Goal: Find specific page/section: Find specific page/section

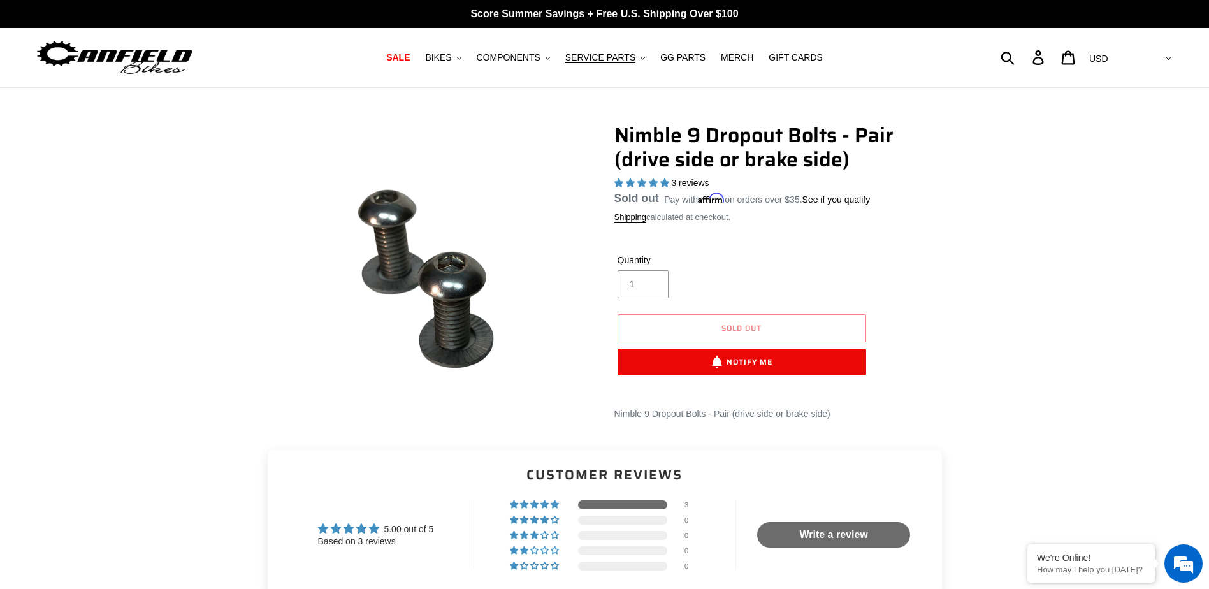
select select "highest-rating"
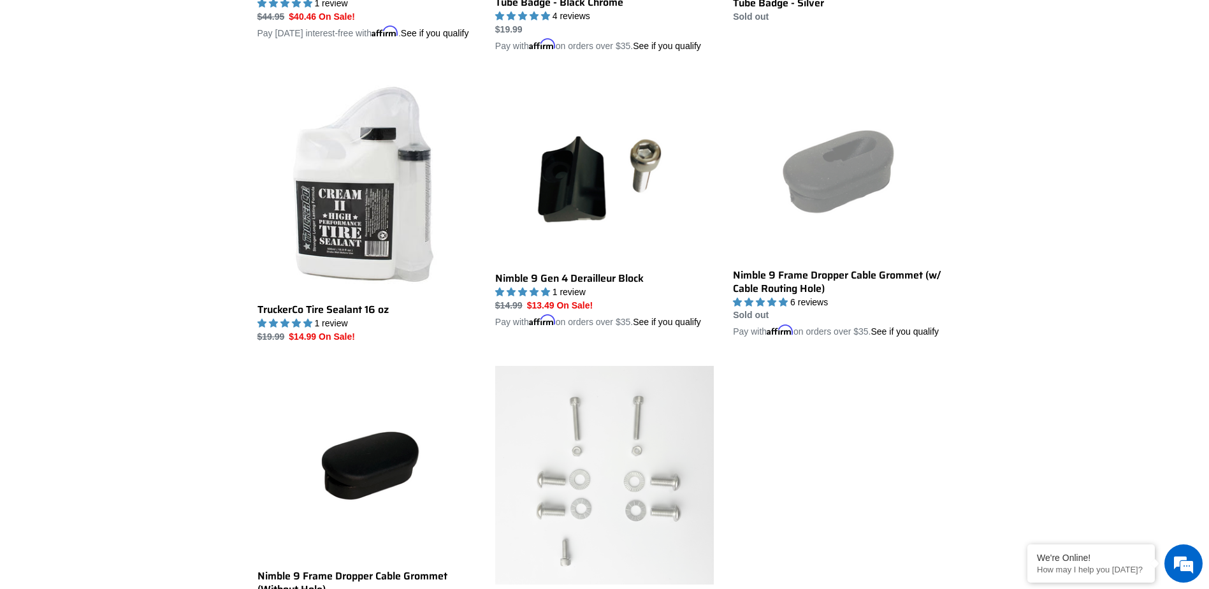
scroll to position [1591, 0]
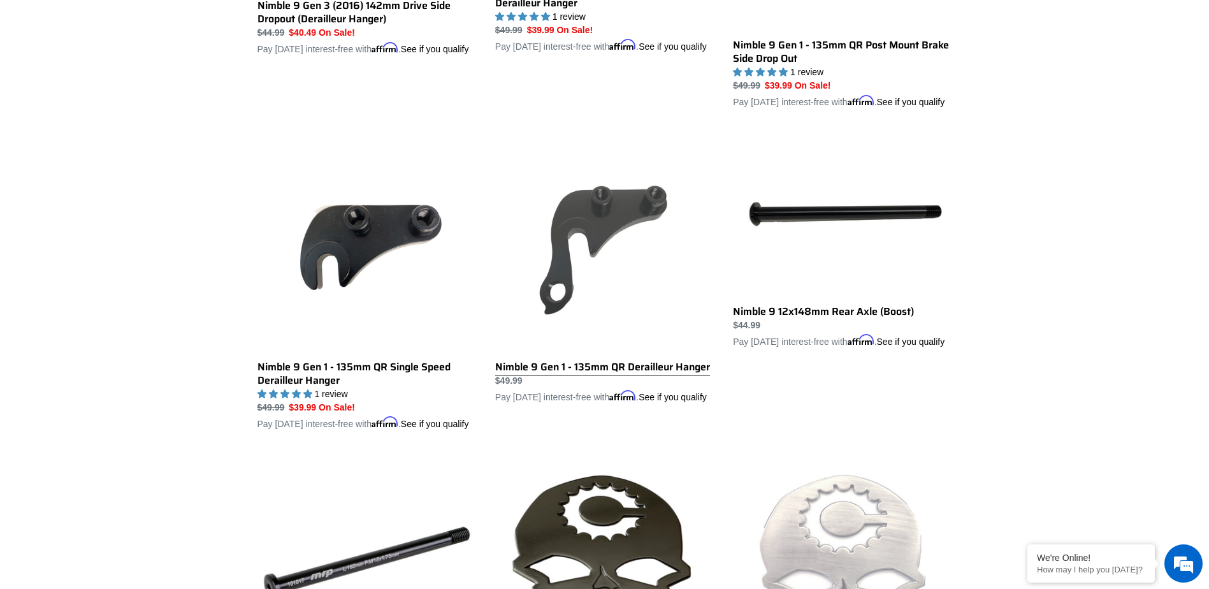
scroll to position [1081, 0]
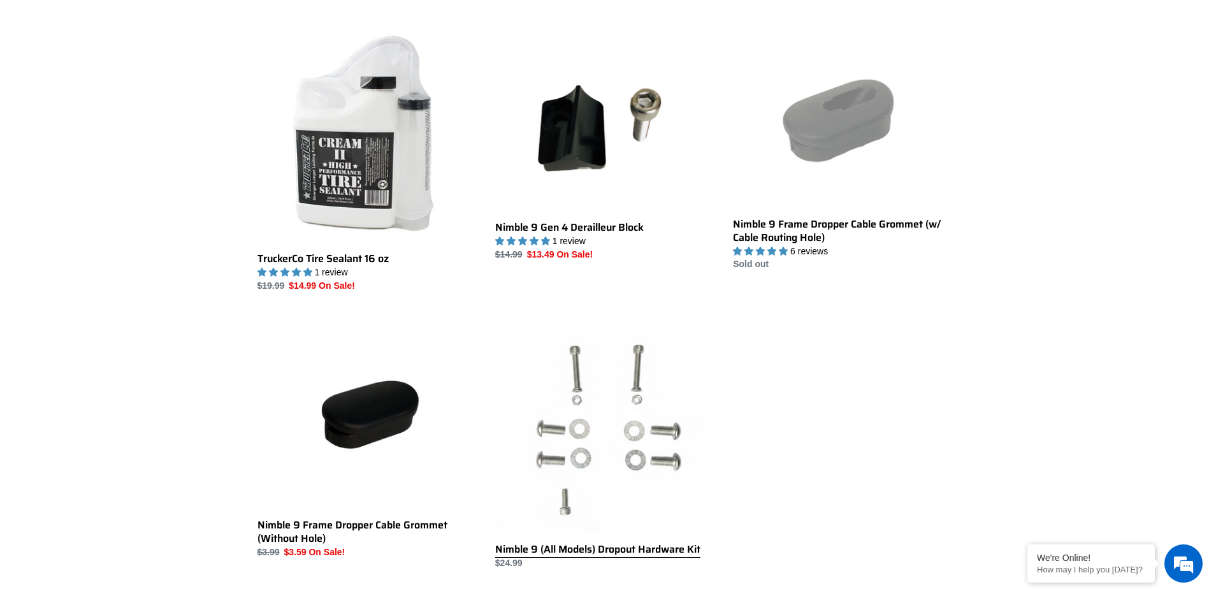
scroll to position [1660, 0]
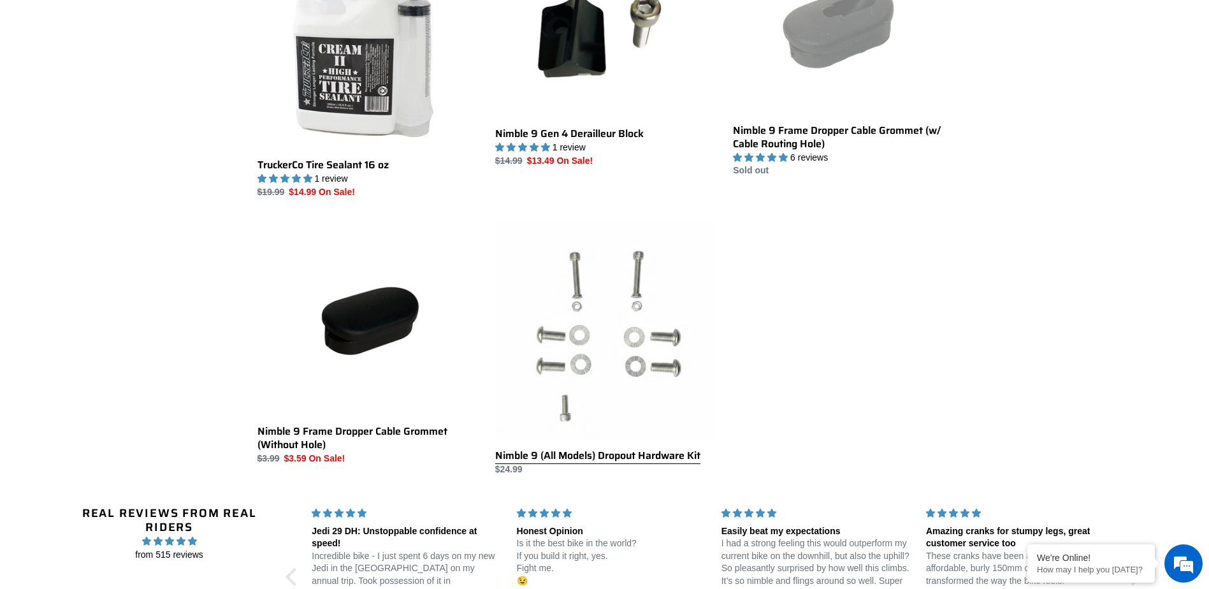
click at [627, 369] on link "Nimble 9 (All Models) Dropout Hardware Kit" at bounding box center [604, 348] width 219 height 255
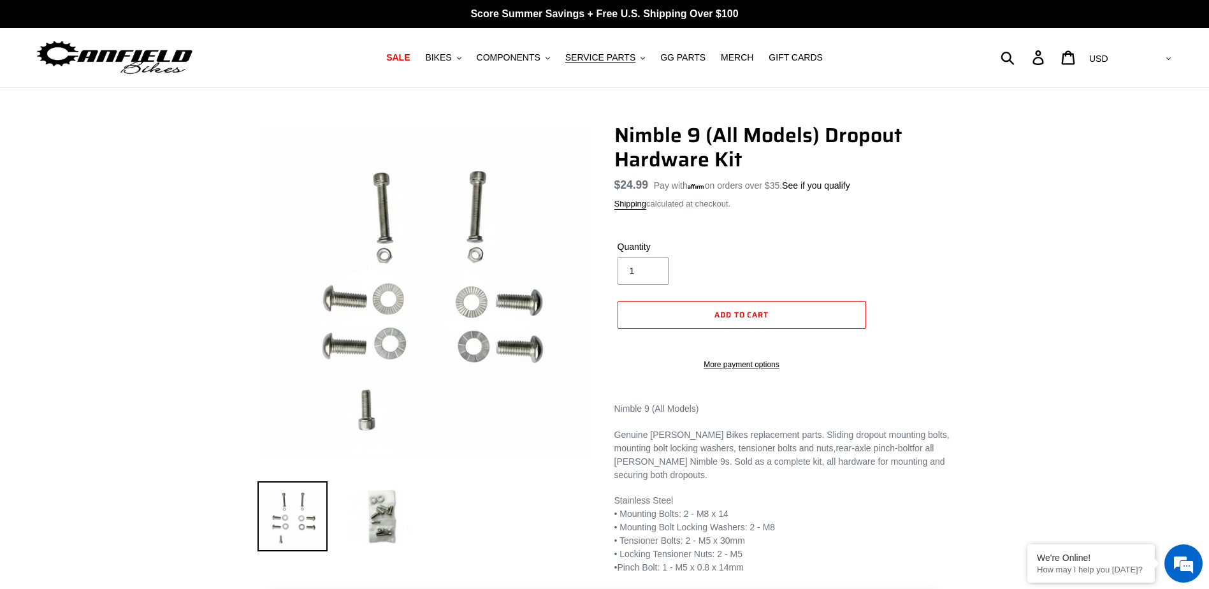
click at [294, 503] on img at bounding box center [292, 516] width 70 height 70
click at [388, 521] on img at bounding box center [382, 516] width 70 height 70
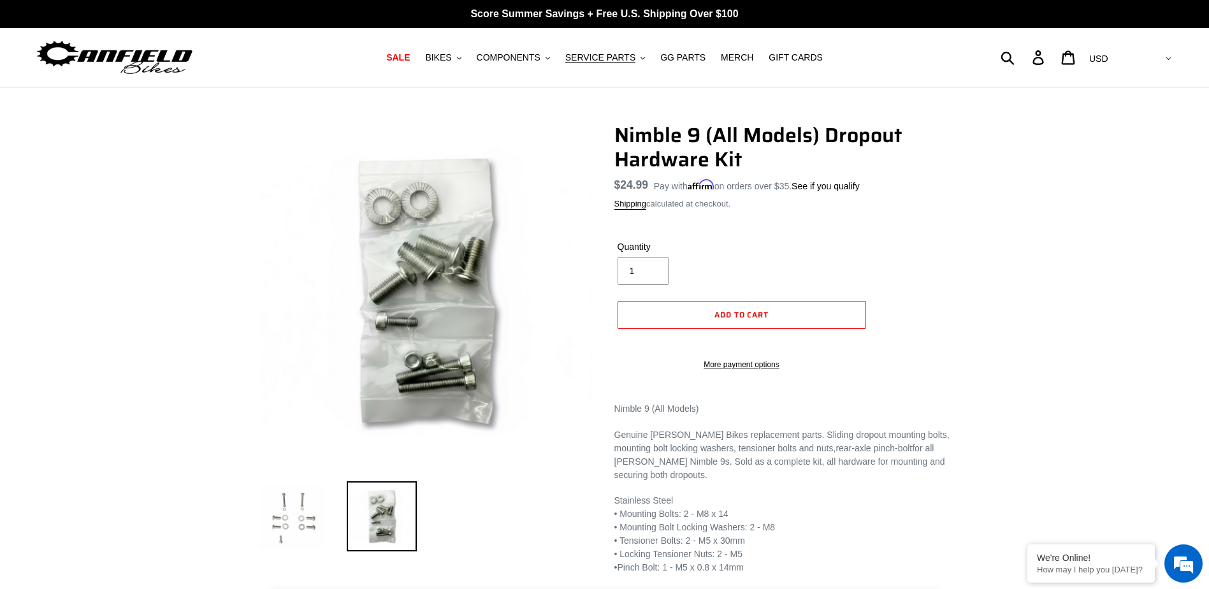
click at [294, 521] on img at bounding box center [292, 516] width 70 height 70
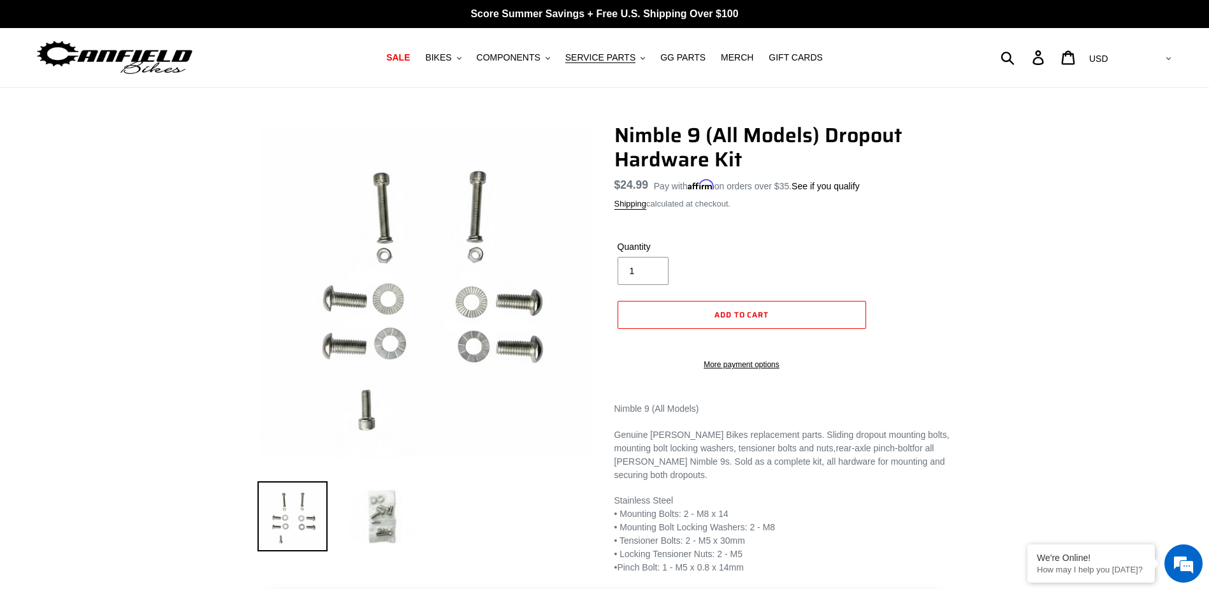
click at [358, 520] on img at bounding box center [382, 516] width 70 height 70
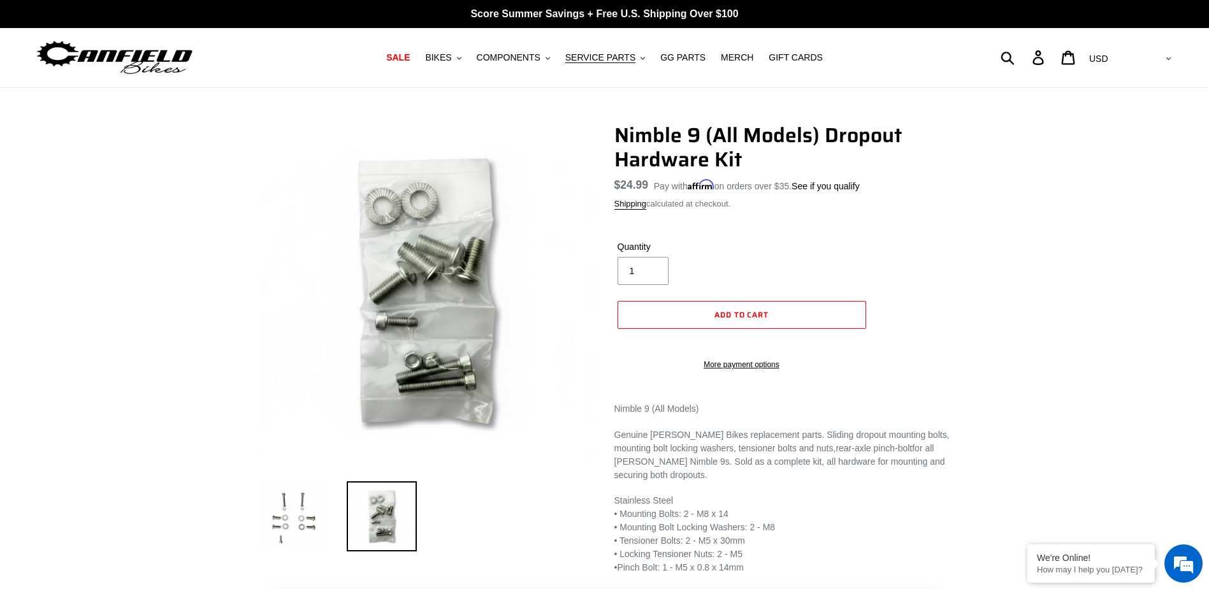
click at [128, 292] on div "Nimble 9 (All Models) Dropout Hardware Kit No reviews Regular price $24.99 Sale…" at bounding box center [604, 349] width 1209 height 452
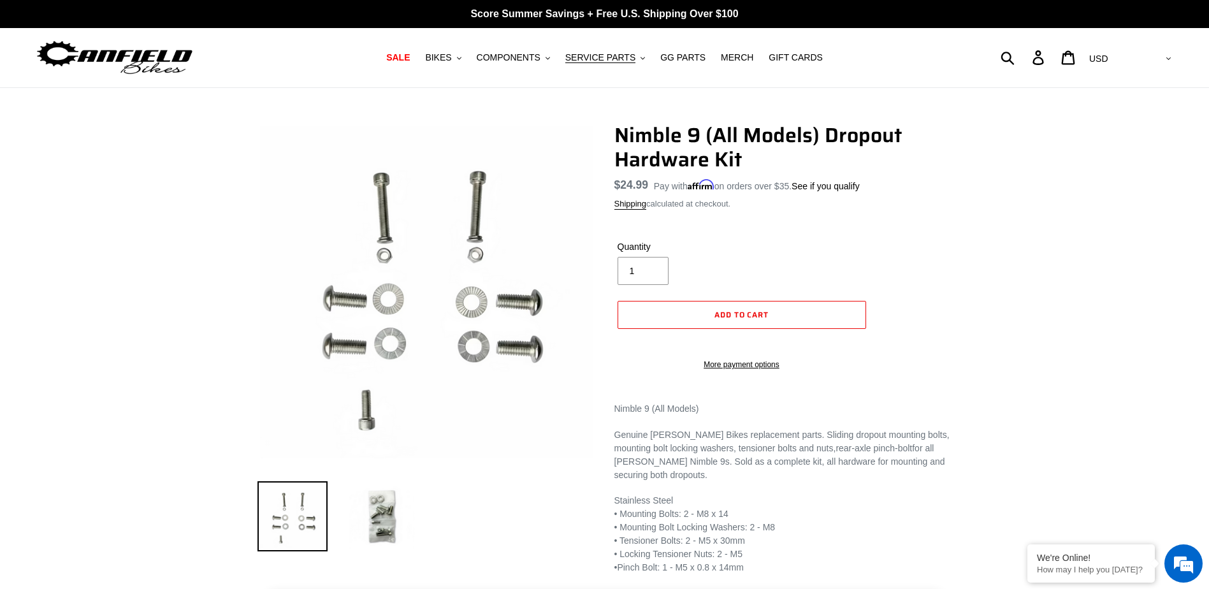
click at [289, 519] on img at bounding box center [292, 516] width 70 height 70
click at [301, 517] on img at bounding box center [292, 516] width 70 height 70
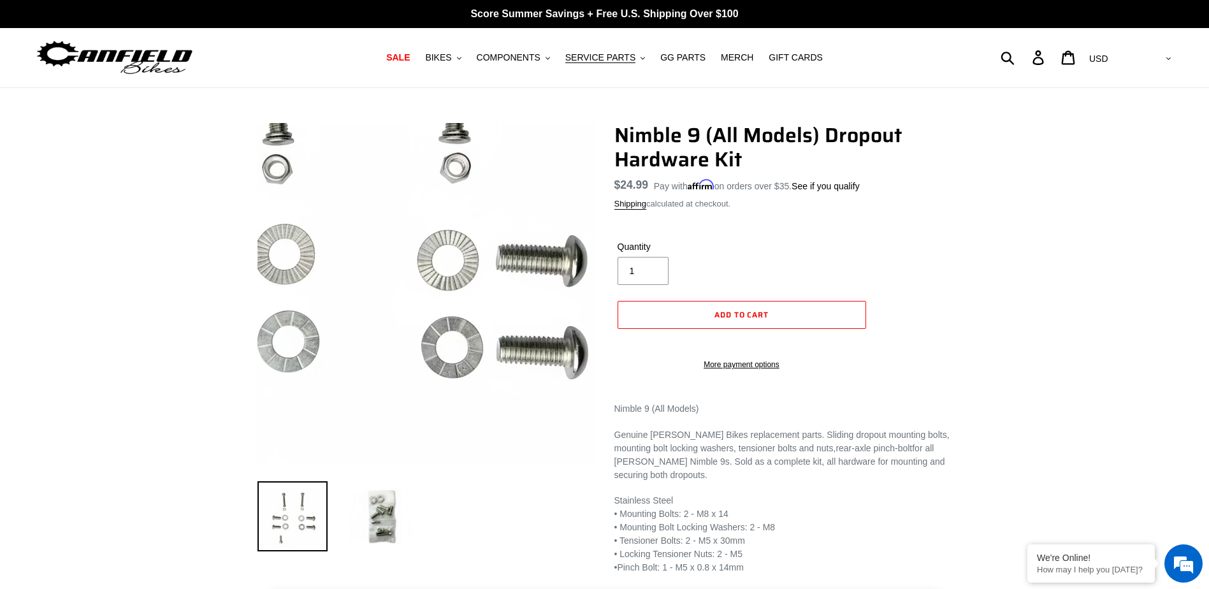
click at [498, 342] on img at bounding box center [359, 240] width 653 height 653
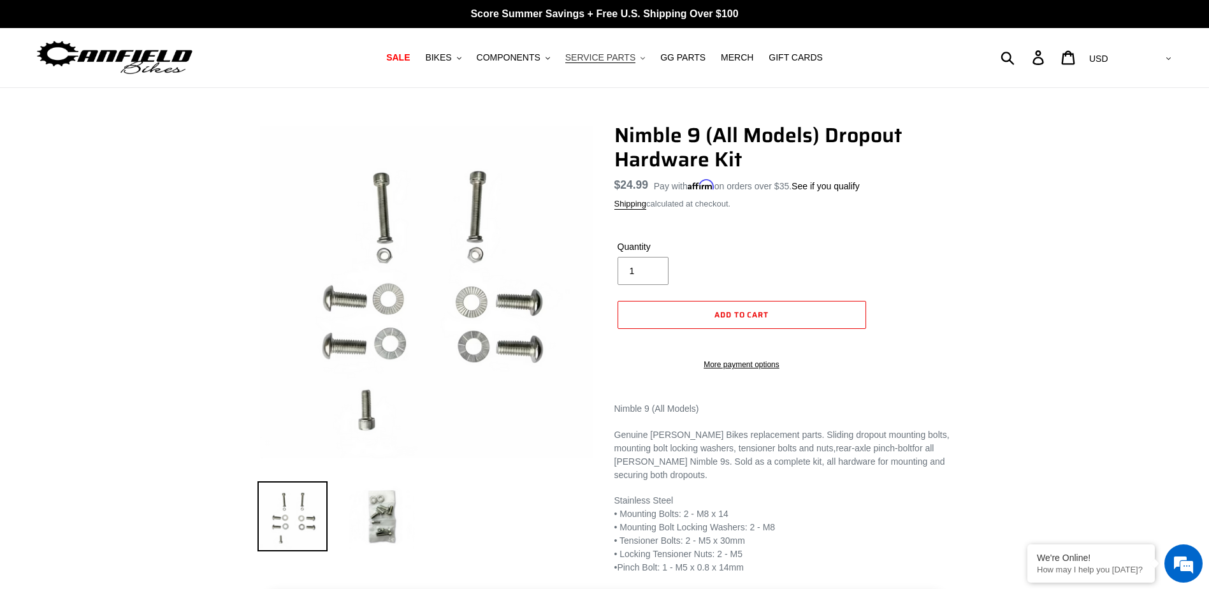
click at [593, 59] on span "SERVICE PARTS" at bounding box center [600, 57] width 70 height 11
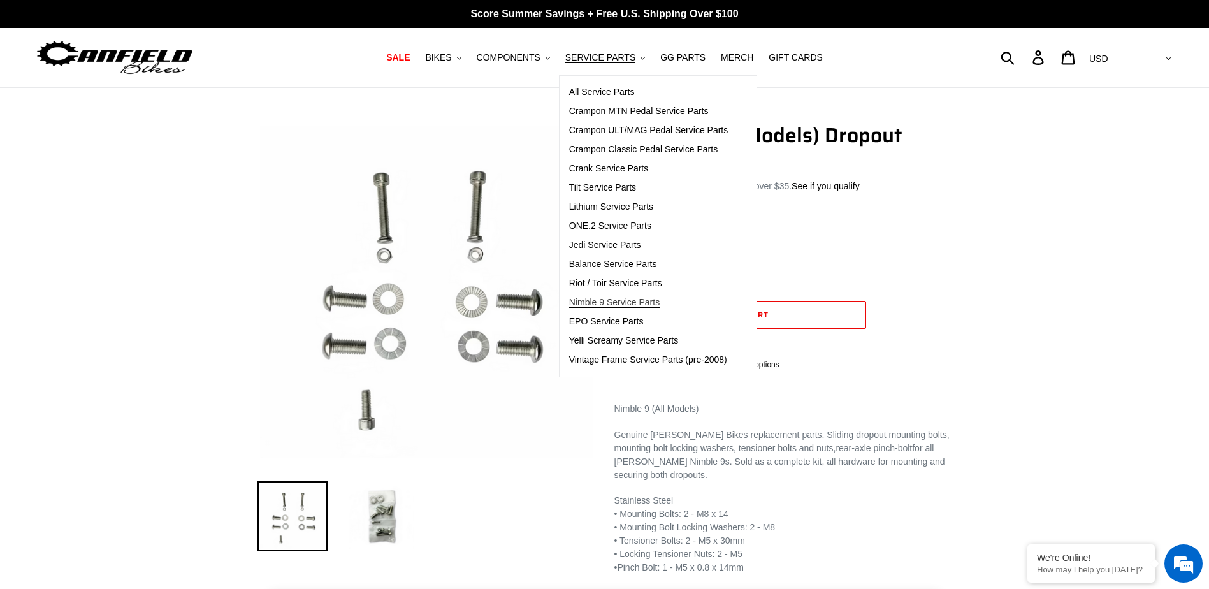
click at [622, 300] on span "Nimble 9 Service Parts" at bounding box center [614, 302] width 91 height 11
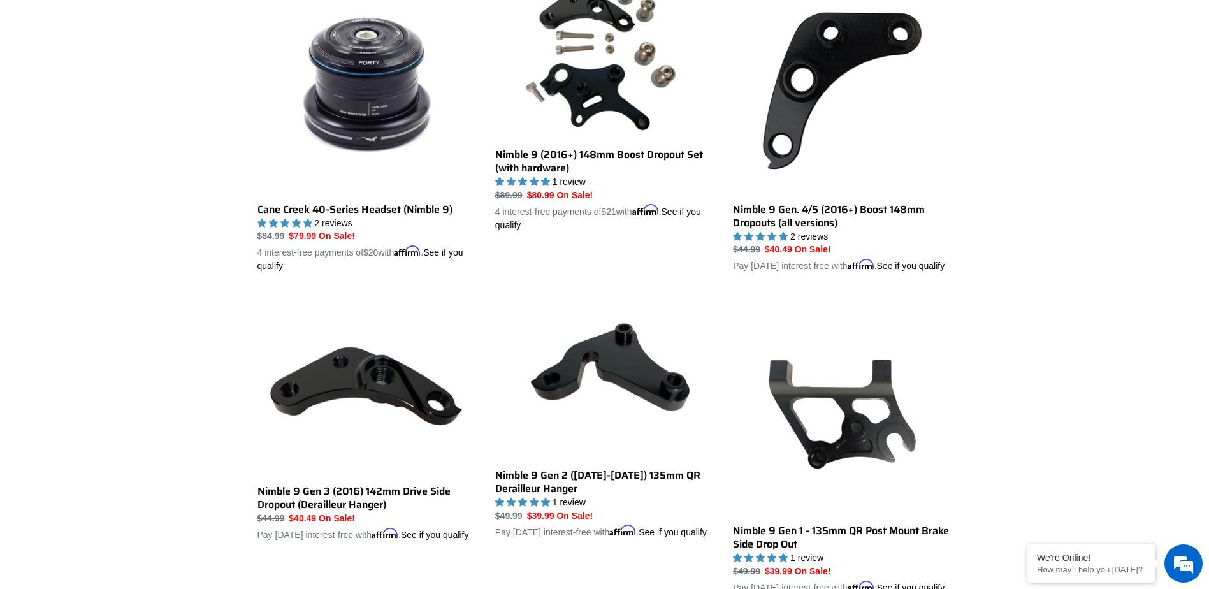
scroll to position [382, 0]
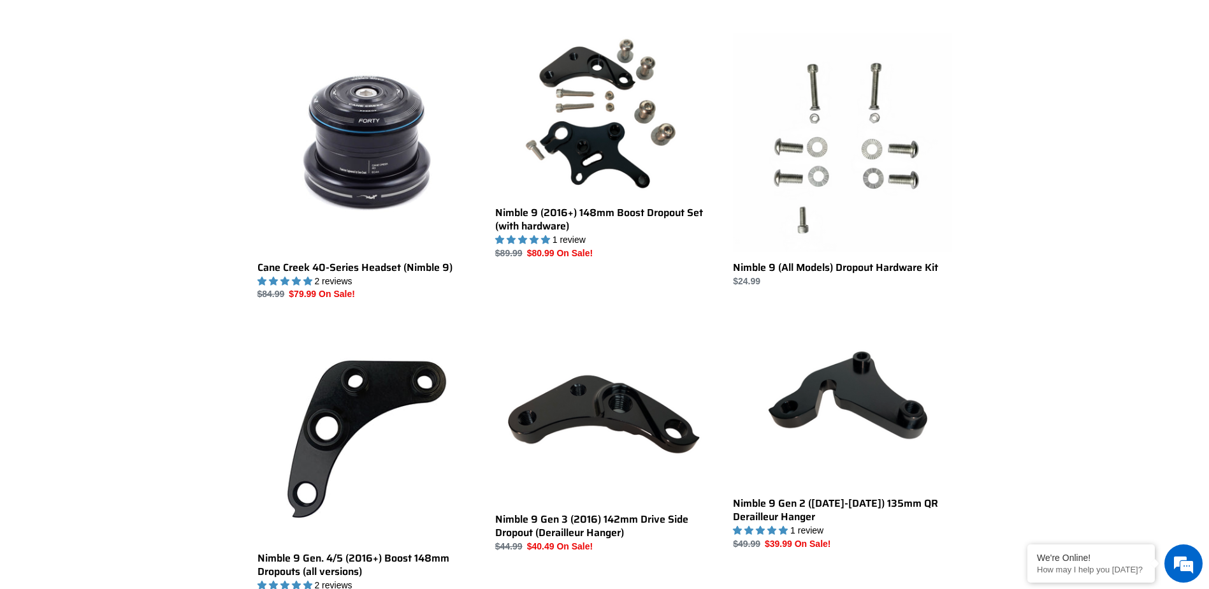
scroll to position [255, 0]
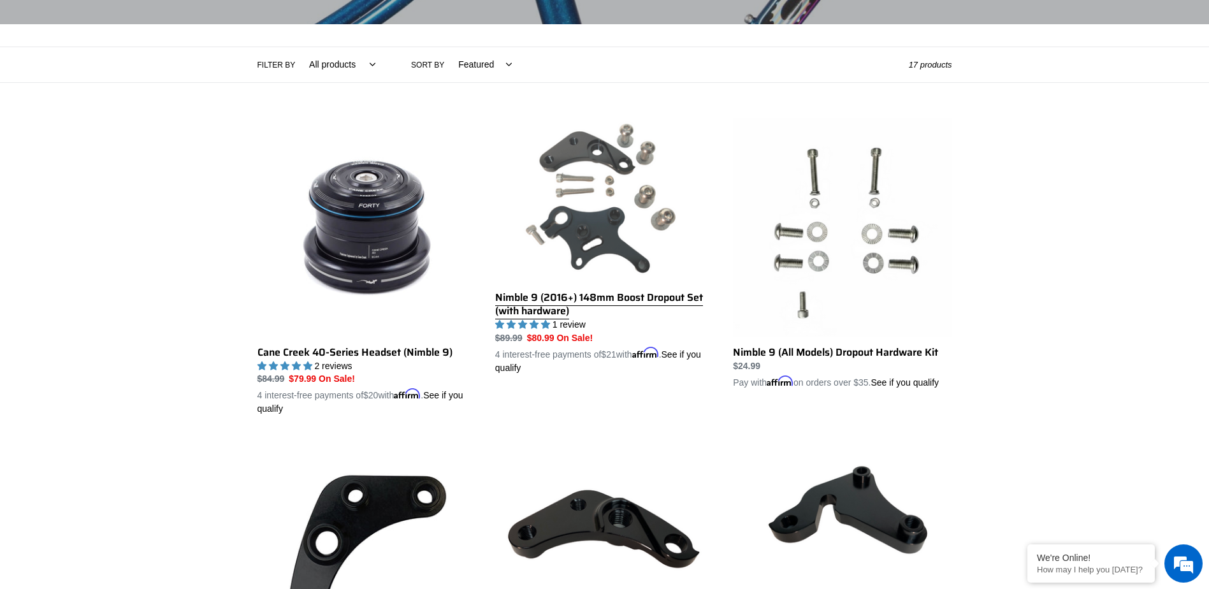
click at [634, 240] on link "Nimble 9 (2016+) 148mm Boost Dropout Set (with hardware)" at bounding box center [604, 246] width 219 height 257
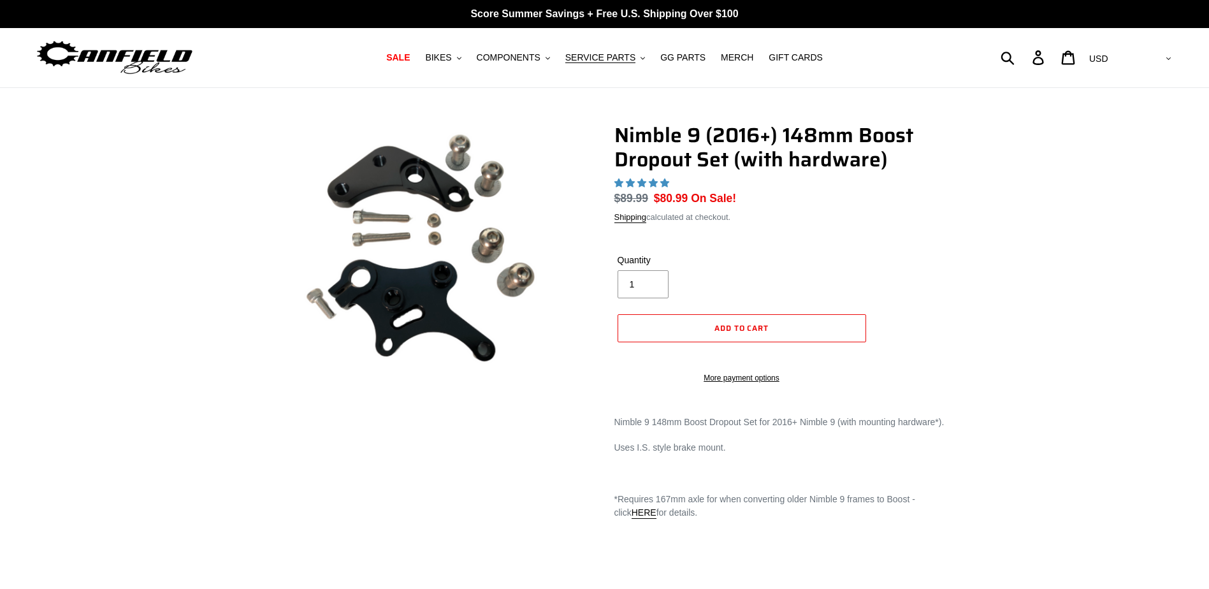
select select "highest-rating"
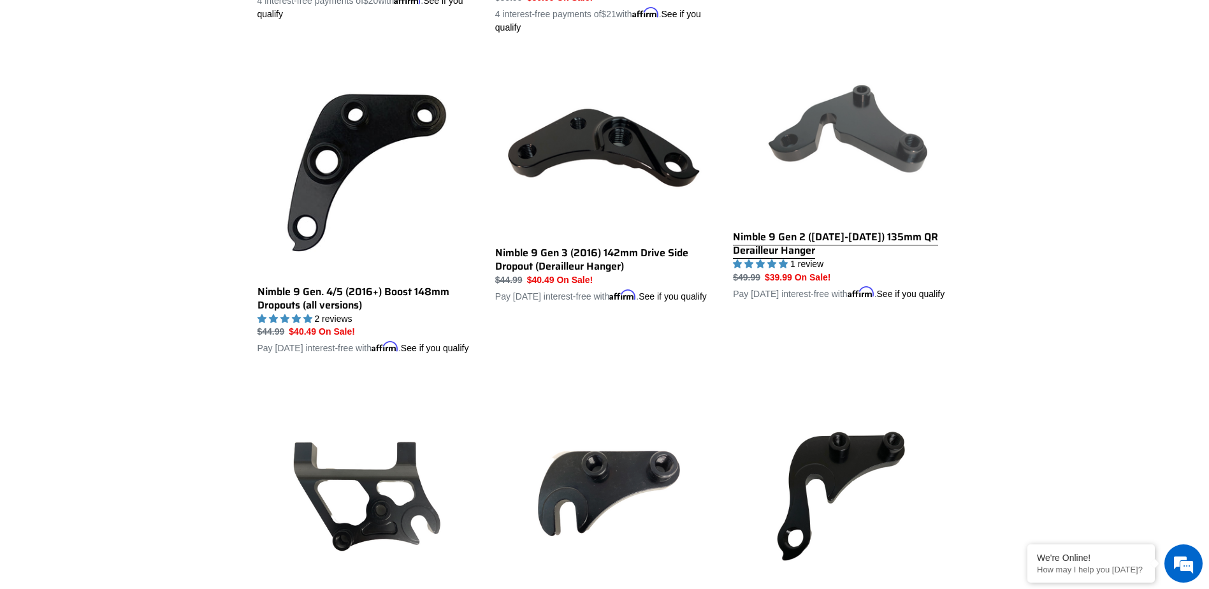
scroll to position [648, 0]
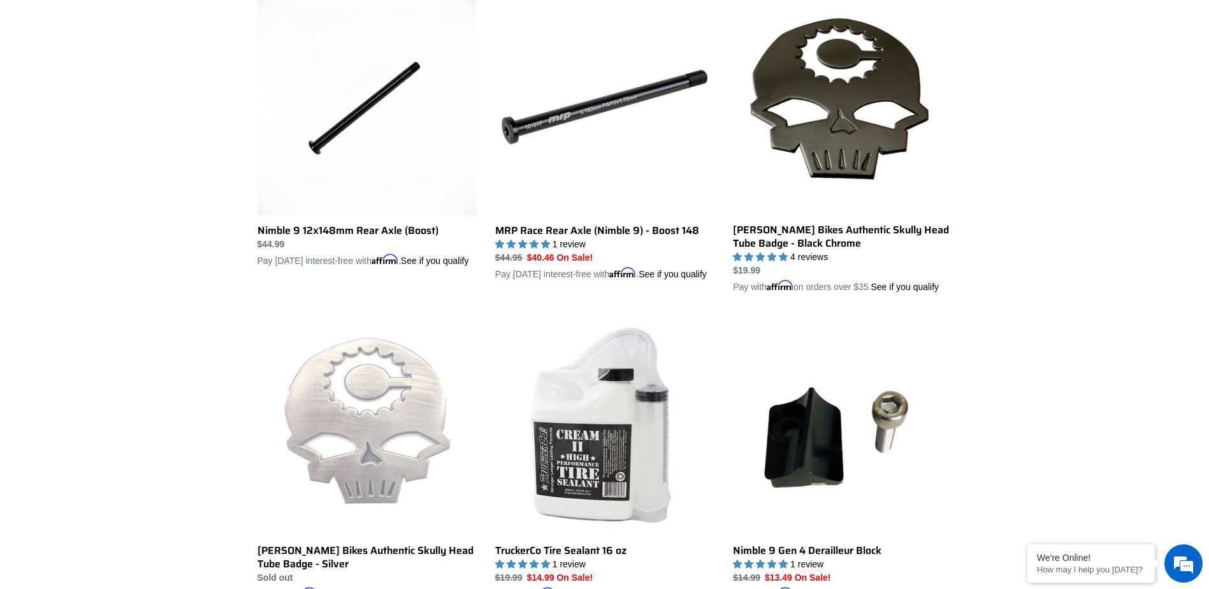
scroll to position [1221, 0]
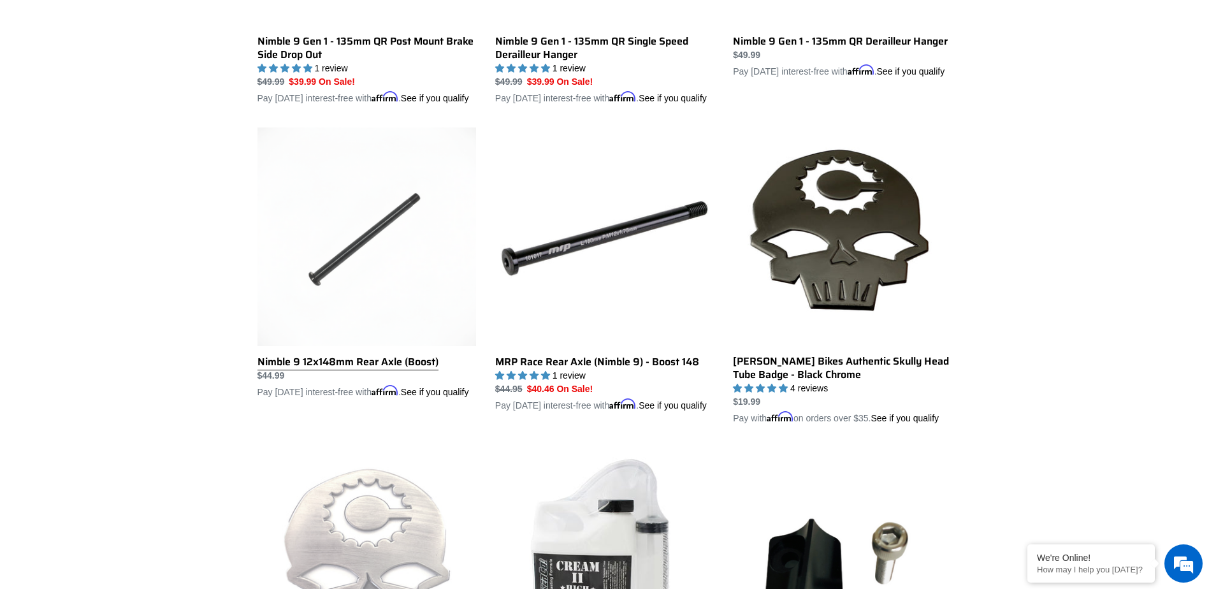
click at [382, 275] on link "Nimble 9 12x148mm Rear Axle (Boost)" at bounding box center [366, 263] width 219 height 272
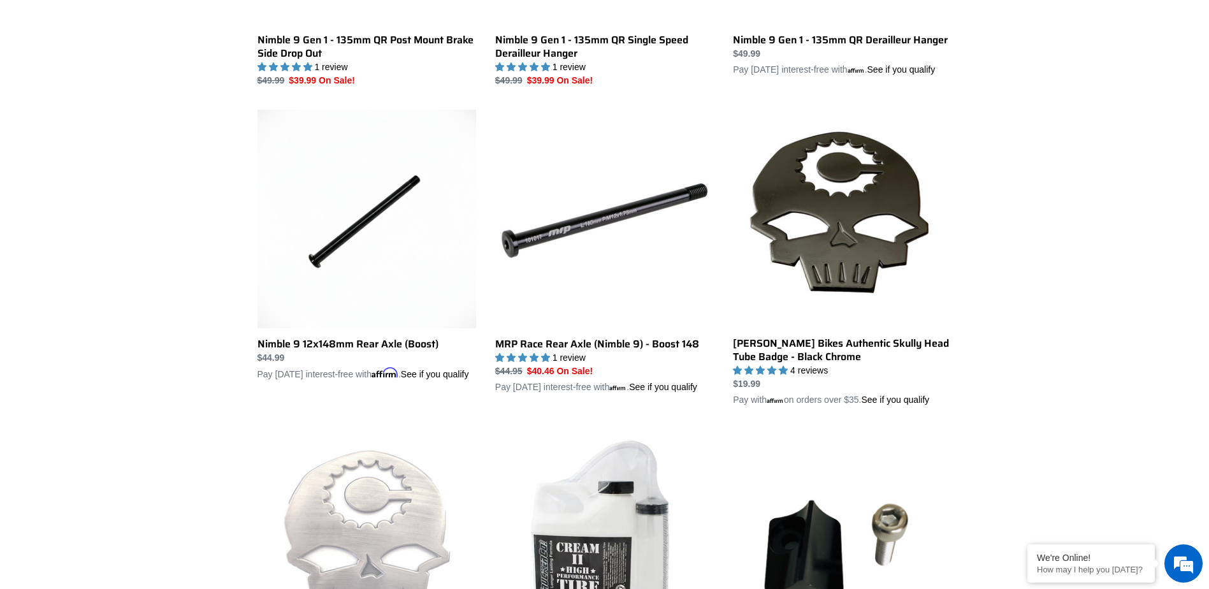
scroll to position [1280, 0]
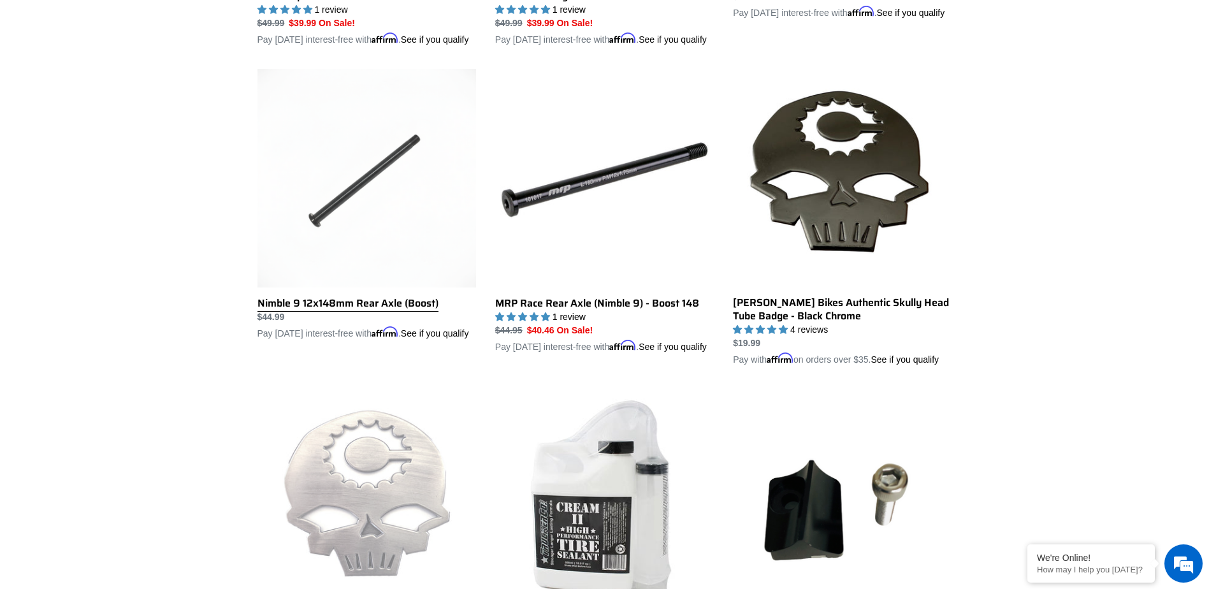
click at [383, 242] on link "Nimble 9 12x148mm Rear Axle (Boost)" at bounding box center [366, 205] width 219 height 272
